Goal: Information Seeking & Learning: Learn about a topic

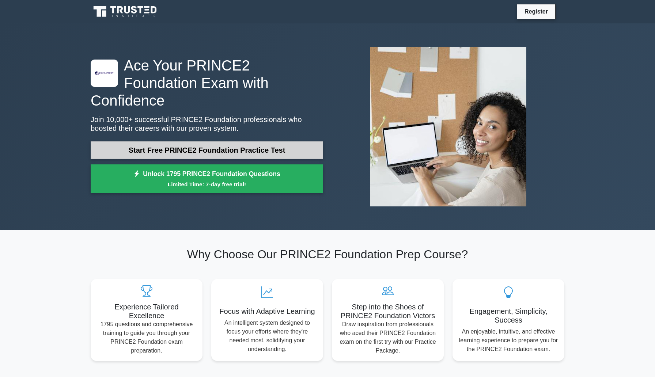
click at [256, 146] on link "Start Free PRINCE2 Foundation Practice Test" at bounding box center [207, 150] width 232 height 18
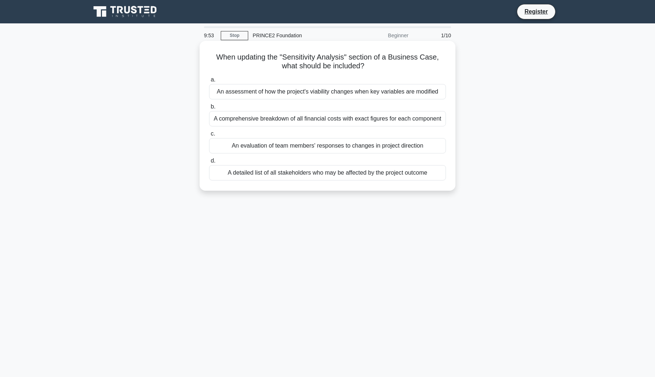
click at [309, 141] on div "An evaluation of team members' responses to changes in project direction" at bounding box center [327, 145] width 237 height 15
click at [209, 136] on input "c. An evaluation of team members' responses to changes in project direction" at bounding box center [209, 134] width 0 height 5
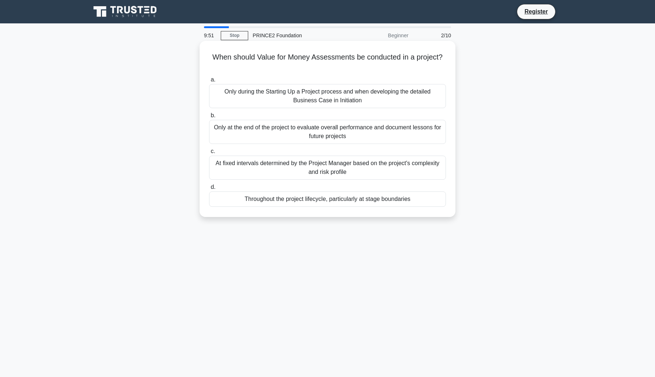
click at [361, 98] on div "Only during the Starting Up a Project process and when developing the detailed …" at bounding box center [327, 96] width 237 height 24
click at [209, 82] on input "a. Only during the Starting Up a Project process and when developing the detail…" at bounding box center [209, 79] width 0 height 5
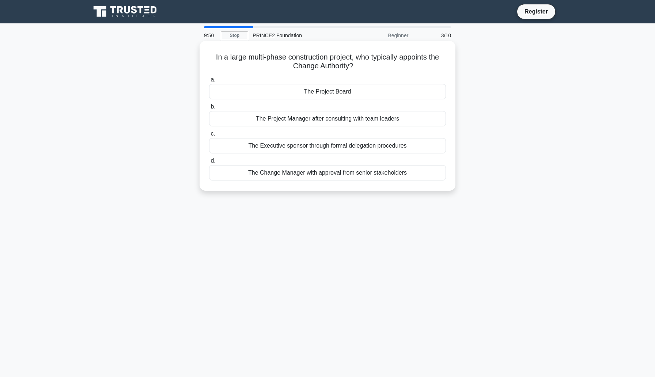
click at [356, 115] on div "The Project Manager after consulting with team leaders" at bounding box center [327, 118] width 237 height 15
click at [209, 109] on input "b. The Project Manager after consulting with team leaders" at bounding box center [209, 106] width 0 height 5
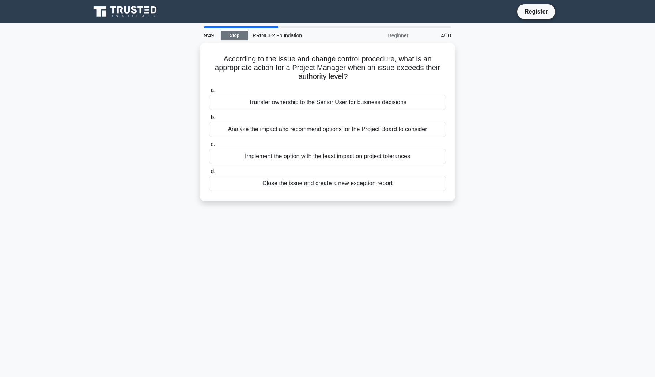
click at [244, 35] on link "Stop" at bounding box center [234, 35] width 27 height 9
